Goal: Task Accomplishment & Management: Manage account settings

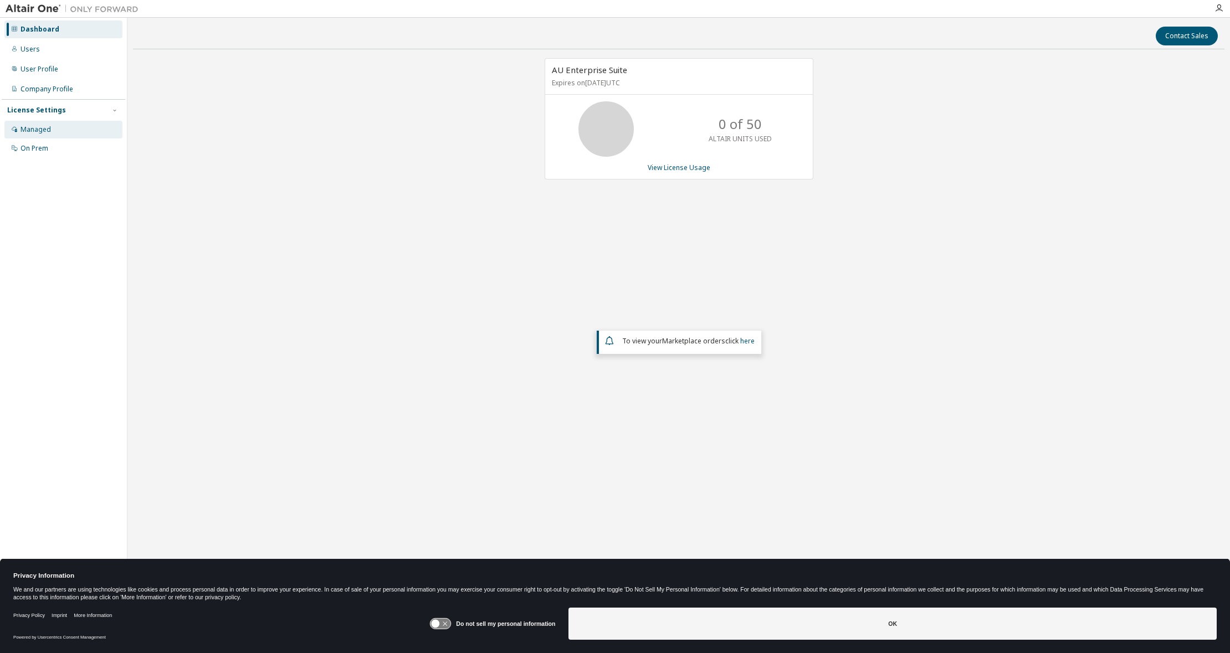
click at [47, 130] on div "Managed" at bounding box center [36, 129] width 30 height 9
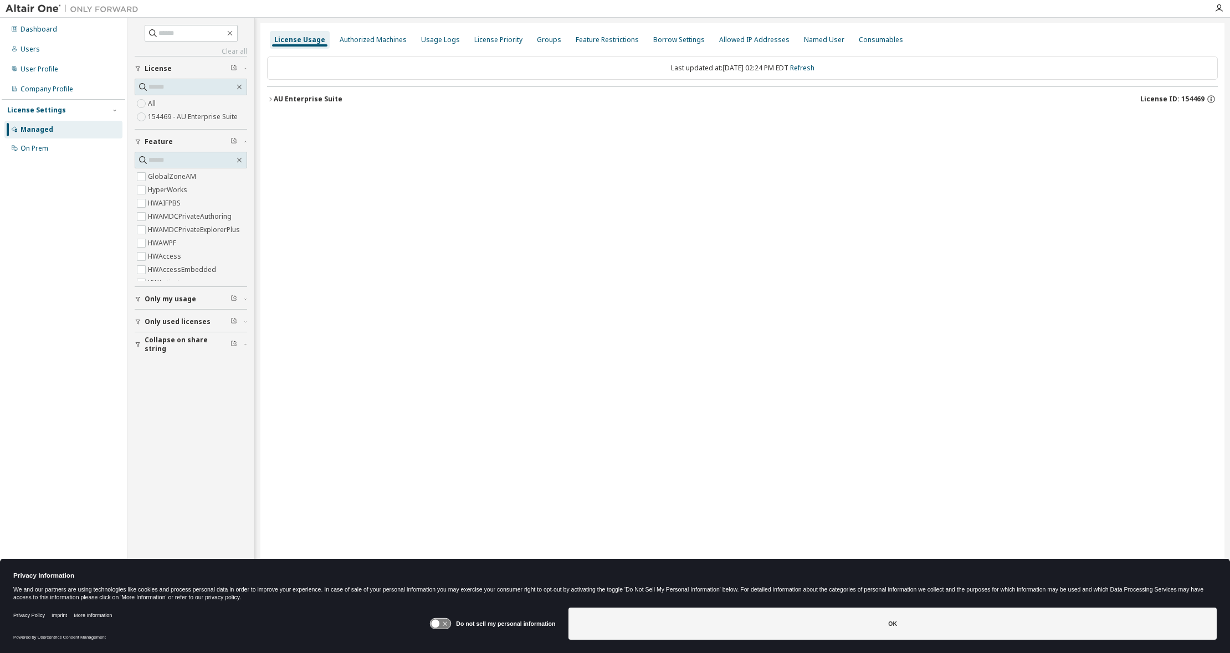
click at [204, 116] on label "154469 - AU Enterprise Suite" at bounding box center [194, 116] width 92 height 13
click at [270, 100] on icon "button" at bounding box center [270, 99] width 7 height 7
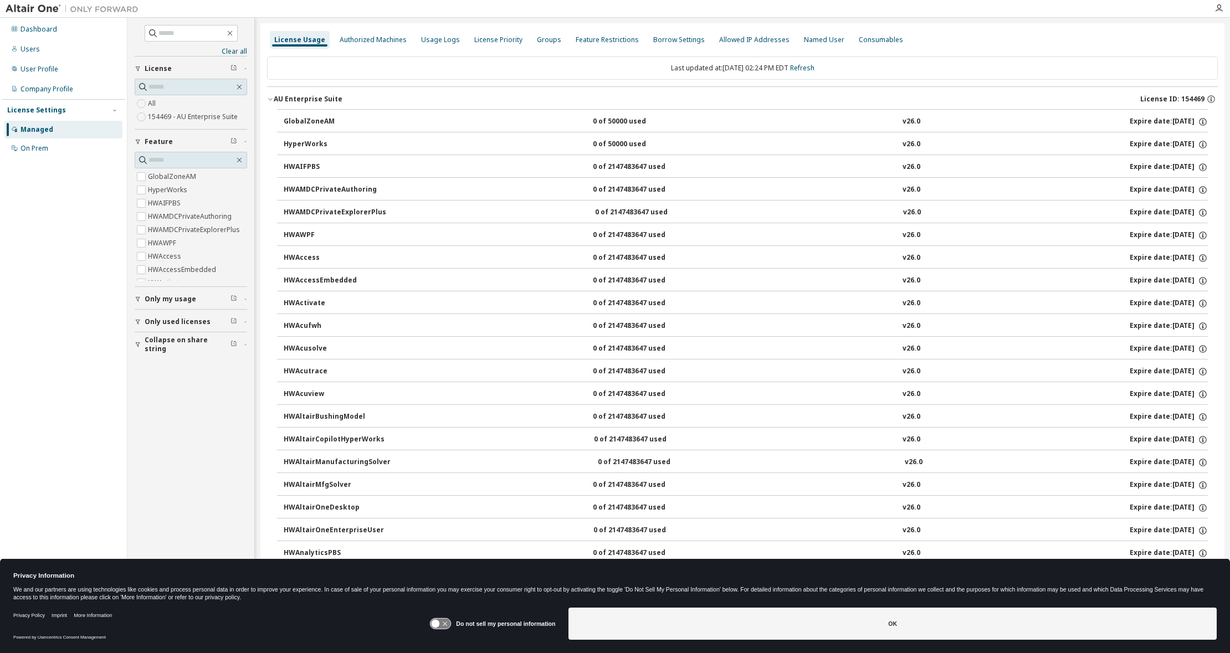
click at [158, 69] on span "License" at bounding box center [158, 68] width 27 height 9
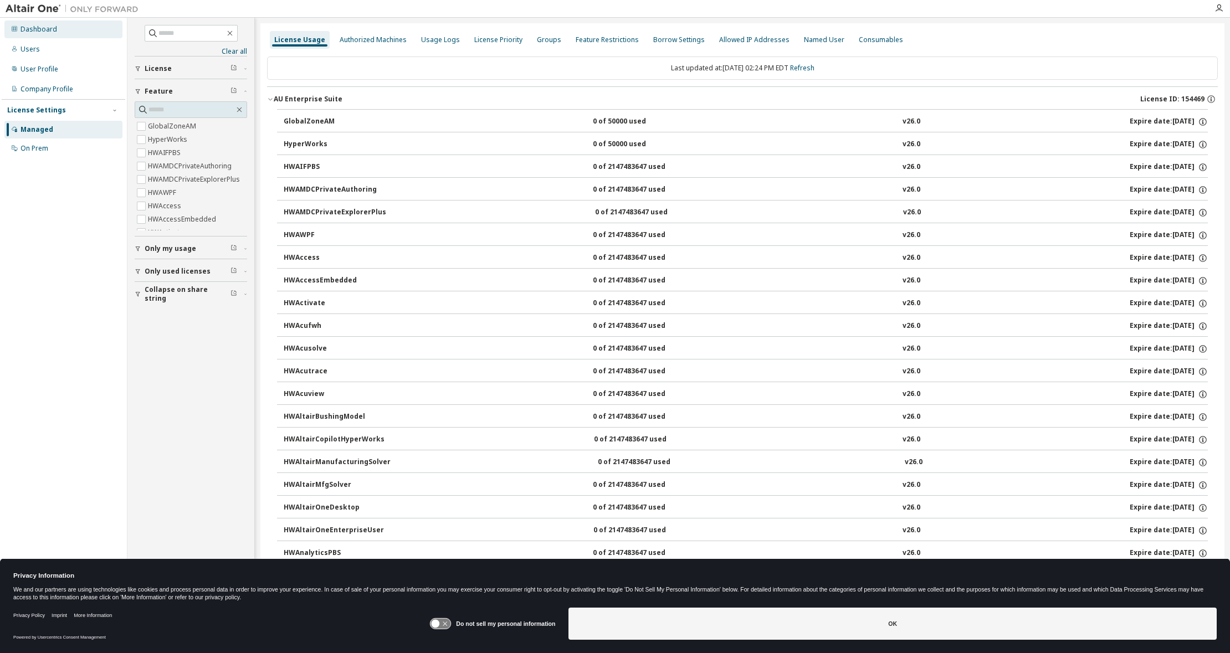
click at [43, 32] on div "Dashboard" at bounding box center [39, 29] width 37 height 9
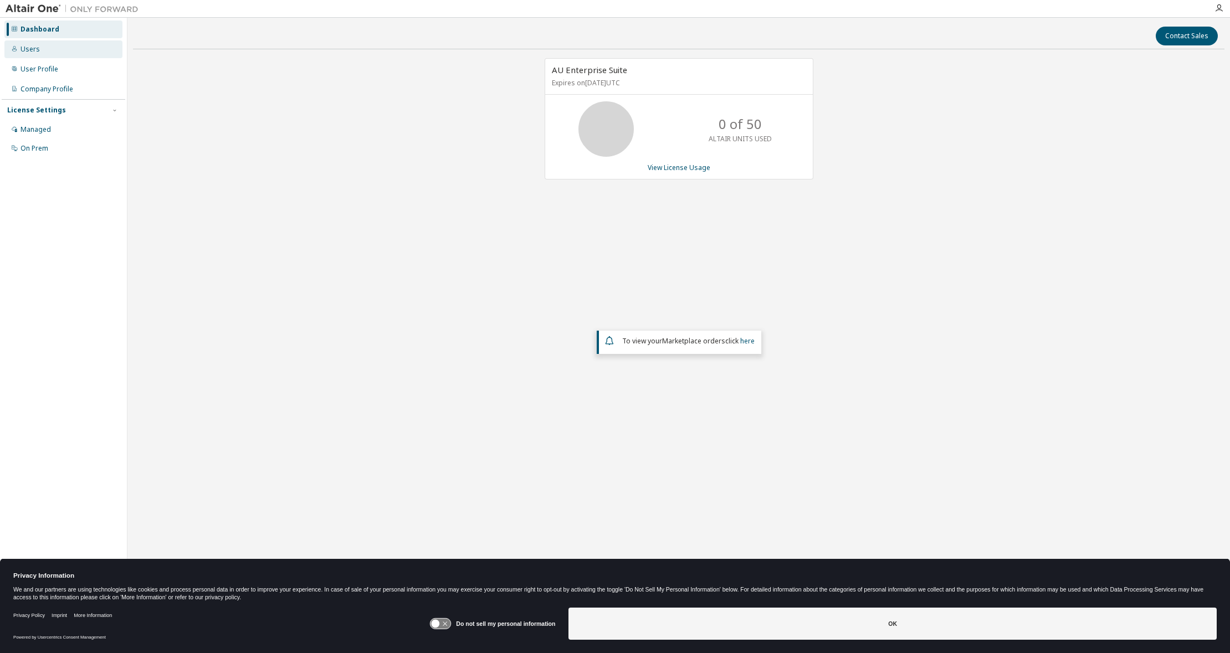
click at [24, 47] on div "Users" at bounding box center [30, 49] width 19 height 9
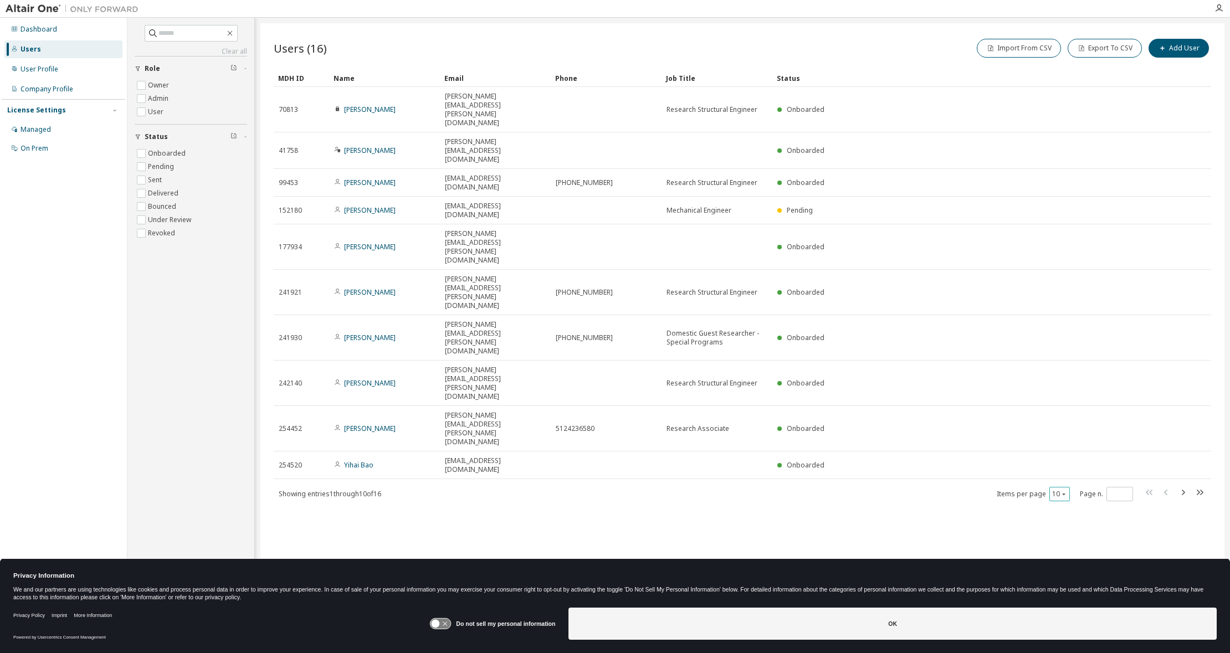
click at [1064, 494] on icon "button" at bounding box center [1064, 495] width 3 height 2
click at [1063, 328] on div "20" at bounding box center [1094, 327] width 89 height 13
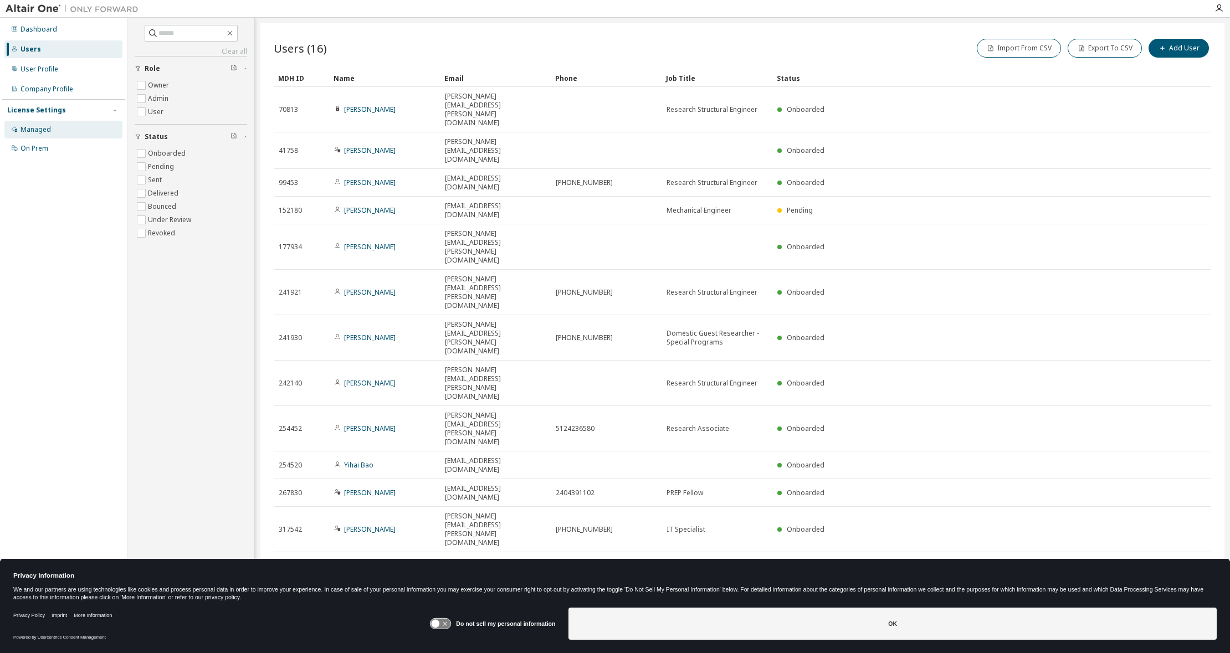
click at [32, 133] on div "Managed" at bounding box center [36, 129] width 30 height 9
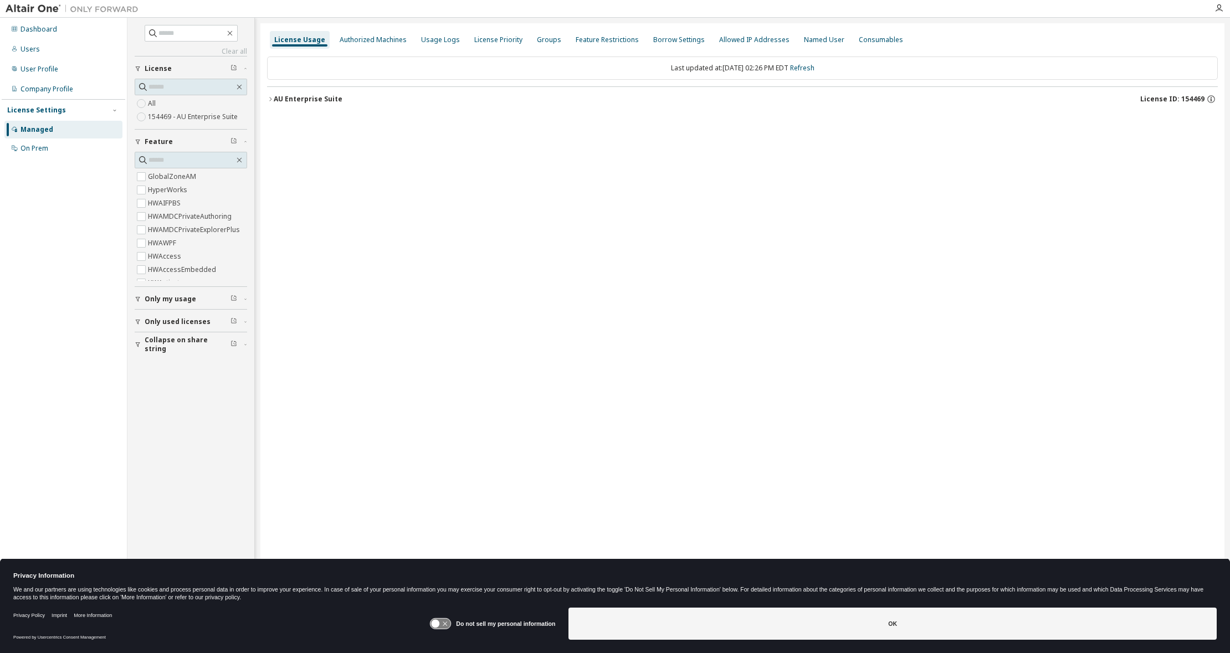
click at [269, 98] on icon "button" at bounding box center [270, 99] width 7 height 7
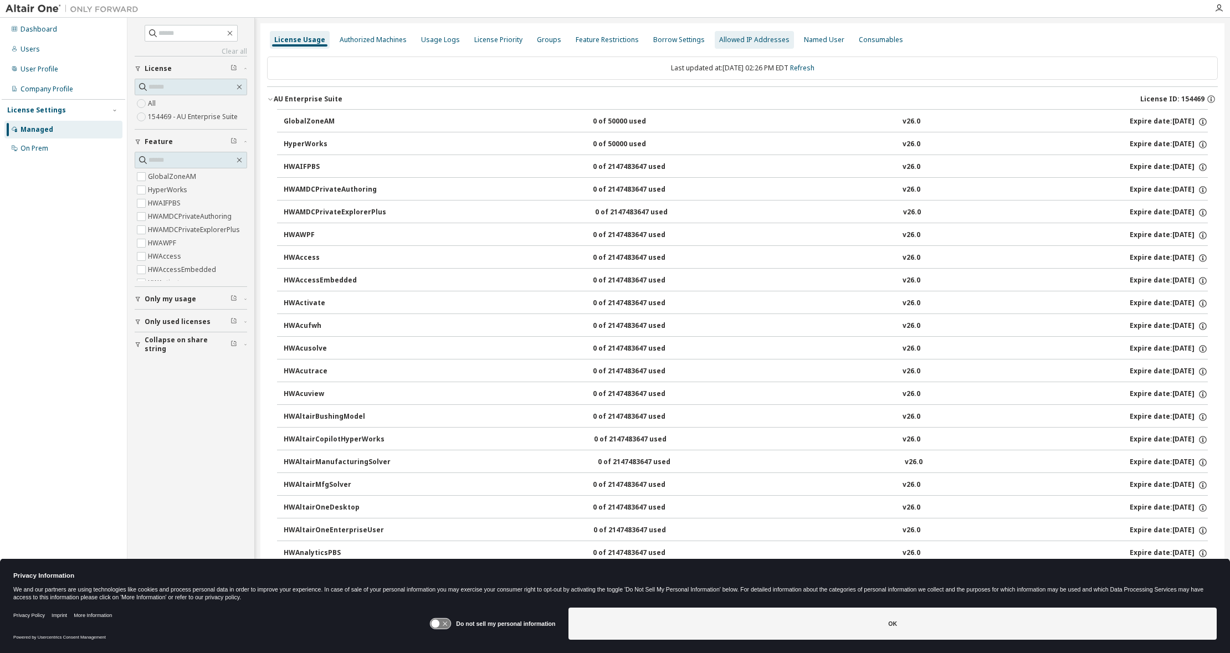
click at [752, 38] on div "Allowed IP Addresses" at bounding box center [754, 39] width 70 height 9
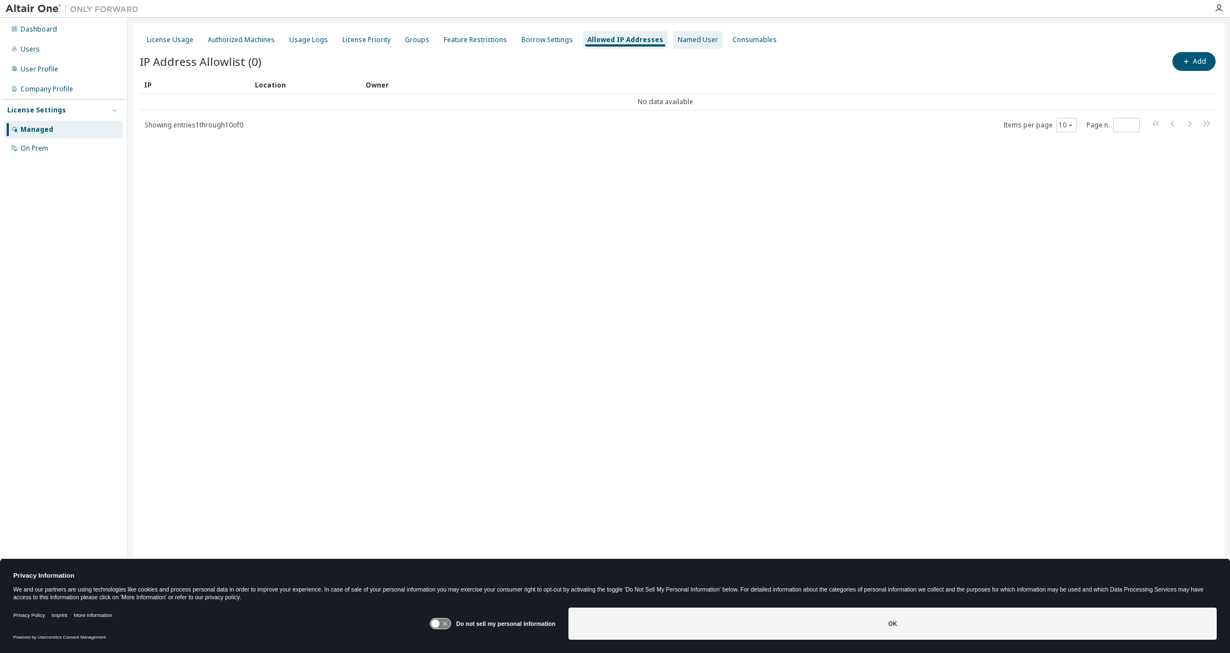
click at [683, 42] on div "Named User" at bounding box center [698, 39] width 40 height 9
click at [307, 37] on div "Usage Logs" at bounding box center [308, 39] width 39 height 9
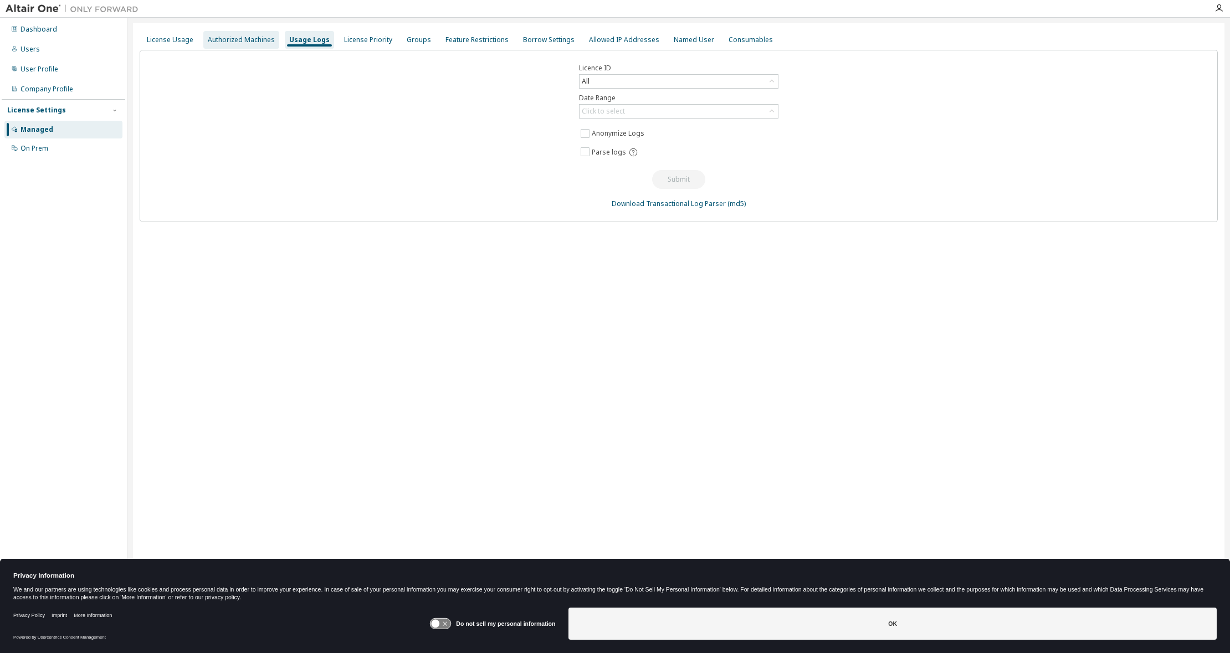
click at [243, 37] on div "Authorized Machines" at bounding box center [241, 39] width 67 height 9
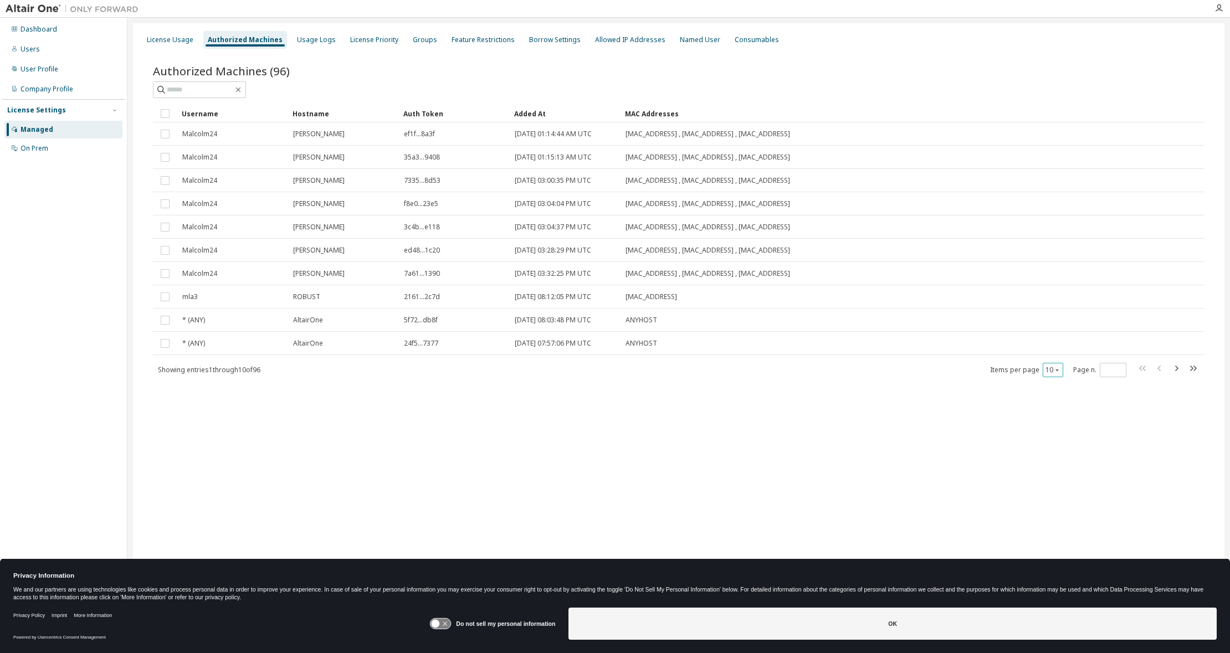
click at [1058, 367] on icon "button" at bounding box center [1057, 370] width 7 height 7
click at [1055, 436] on div "100" at bounding box center [1087, 438] width 89 height 13
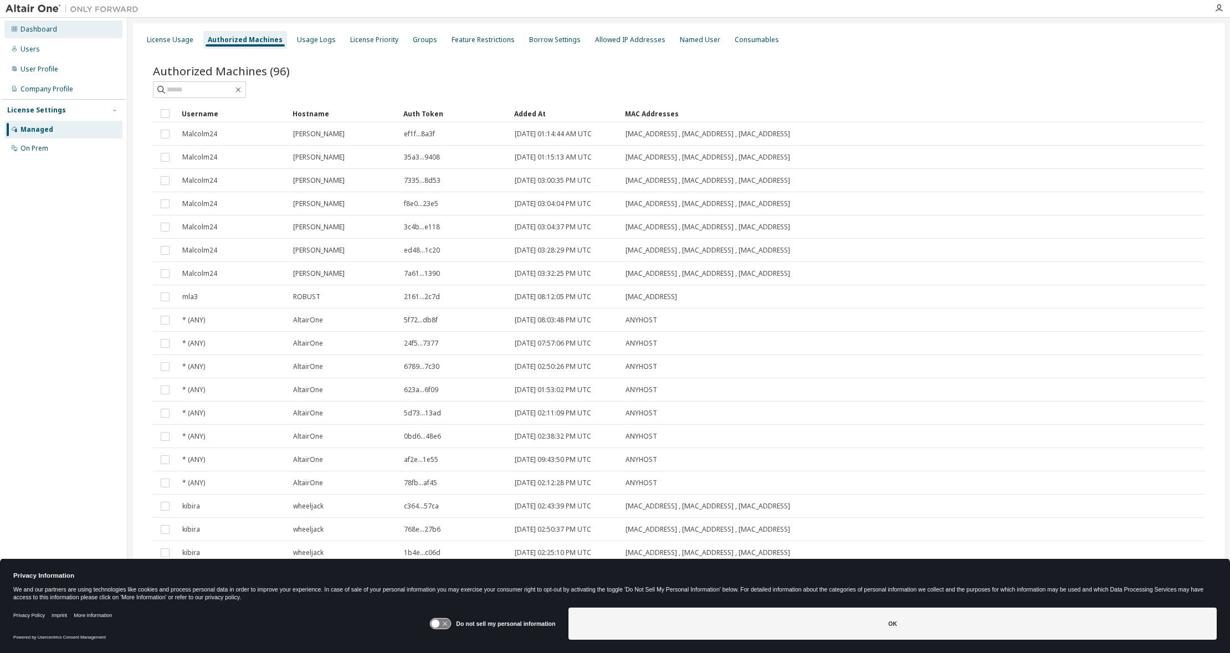
click at [42, 28] on div "Dashboard" at bounding box center [39, 29] width 37 height 9
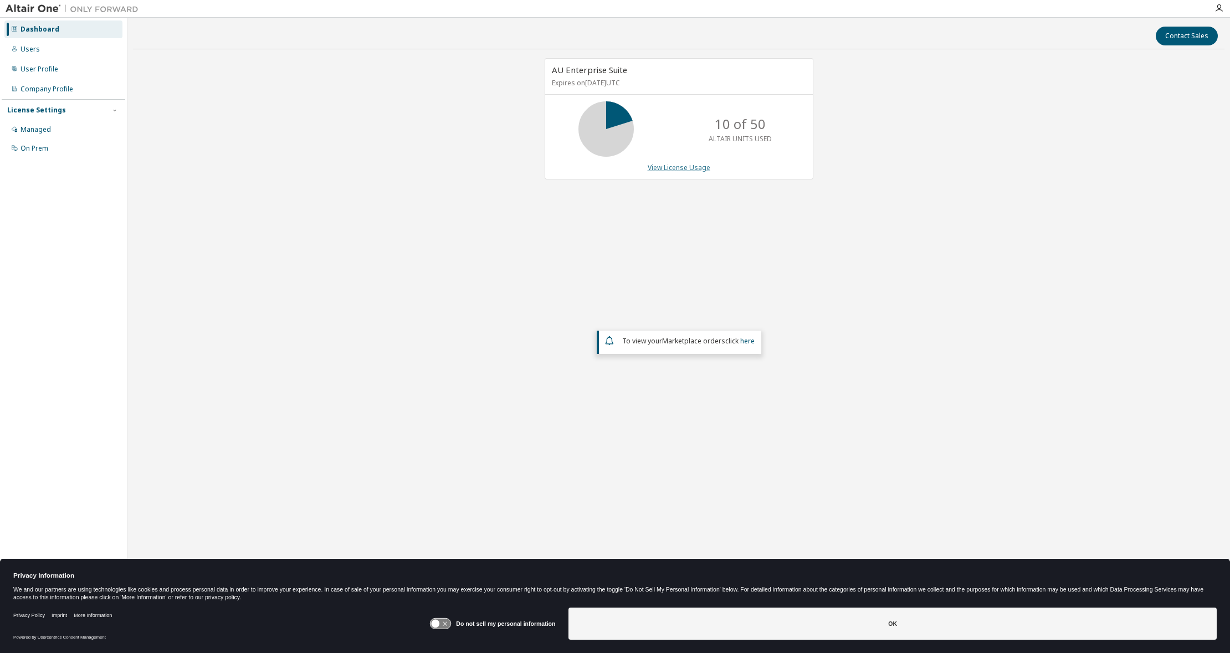
click at [671, 168] on link "View License Usage" at bounding box center [679, 167] width 63 height 9
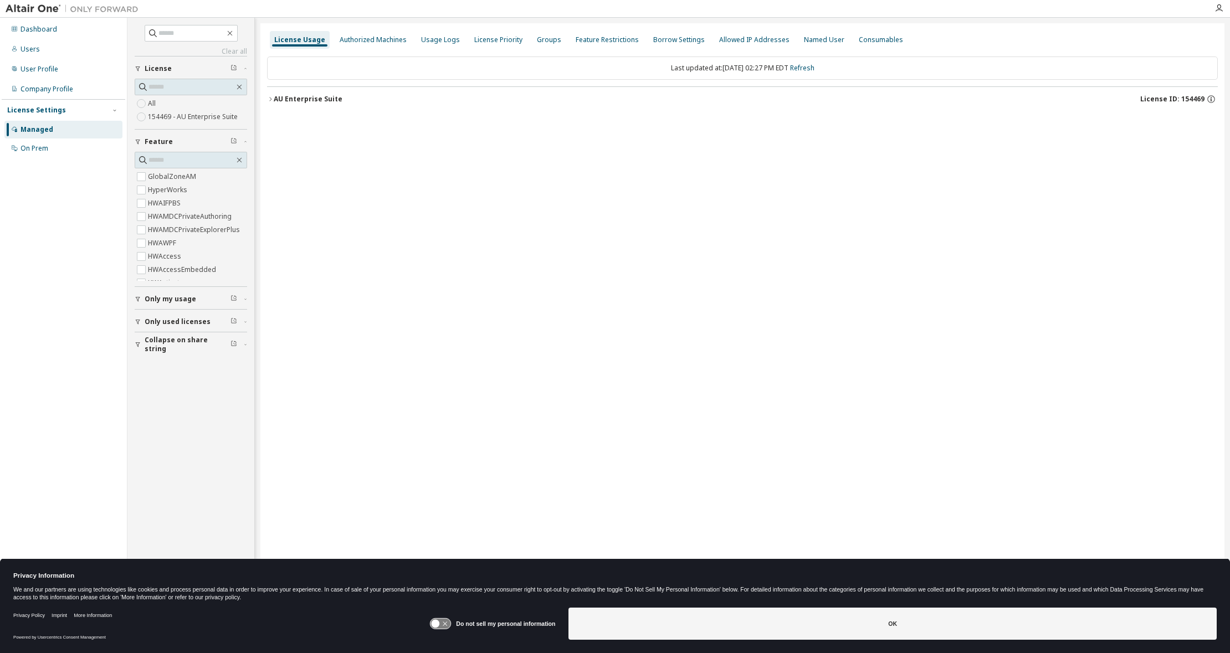
click at [272, 96] on icon "button" at bounding box center [270, 99] width 7 height 7
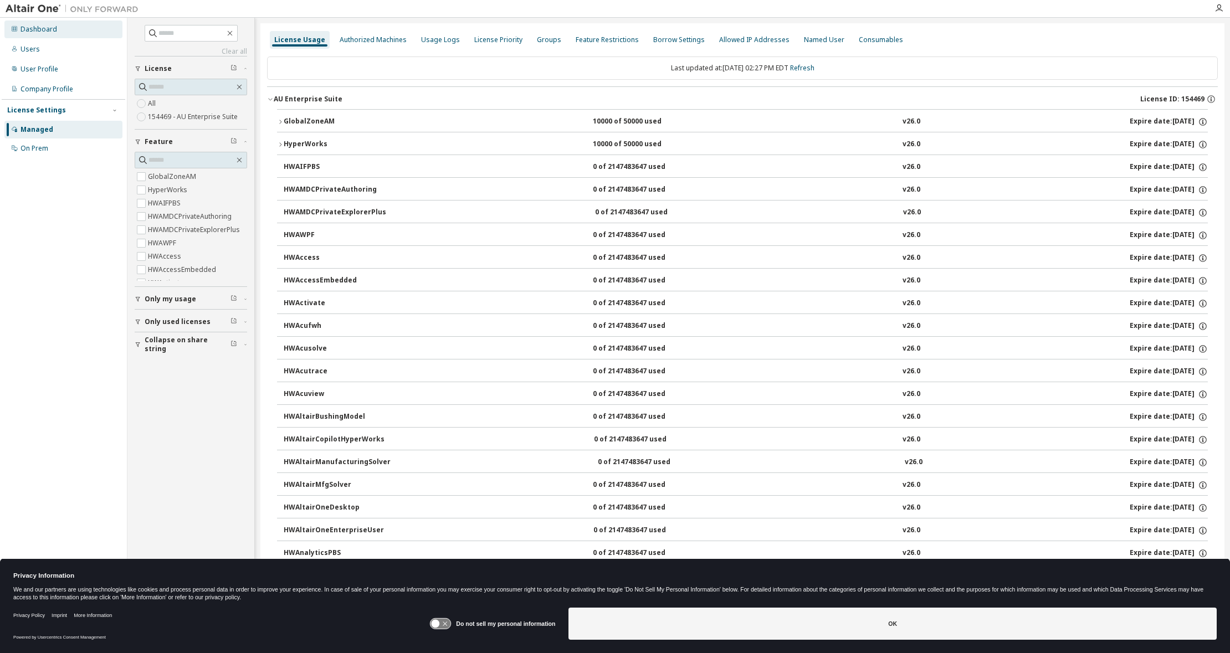
click at [42, 28] on div "Dashboard" at bounding box center [39, 29] width 37 height 9
